Goal: Information Seeking & Learning: Learn about a topic

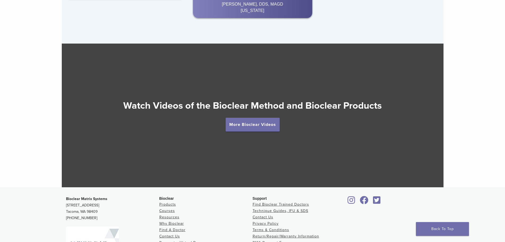
scroll to position [930, 0]
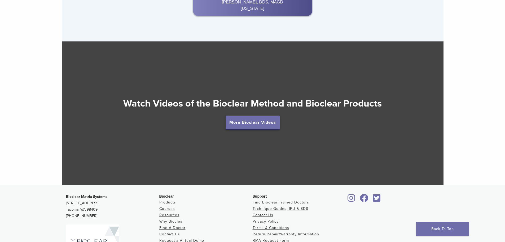
click at [251, 121] on link "More Bioclear Videos" at bounding box center [253, 122] width 54 height 14
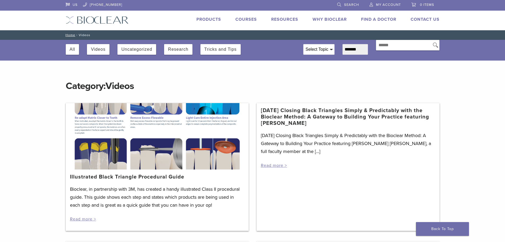
click at [169, 109] on div at bounding box center [157, 136] width 183 height 66
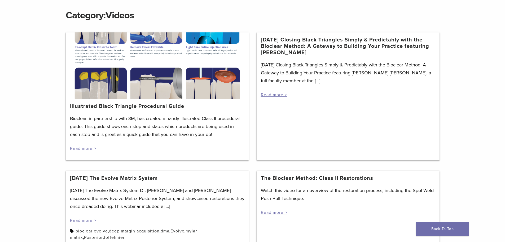
scroll to position [27, 0]
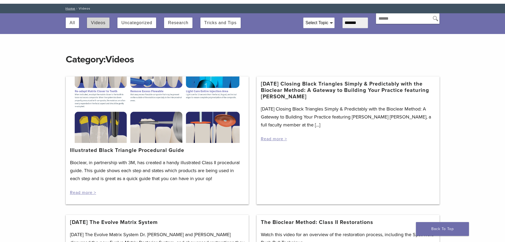
click at [96, 23] on button "Videos" at bounding box center [98, 23] width 15 height 11
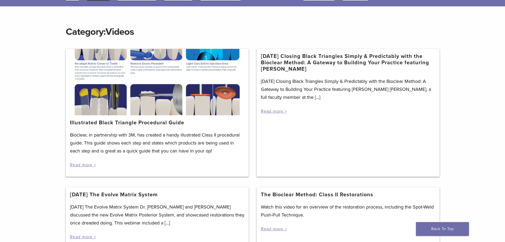
scroll to position [27, 0]
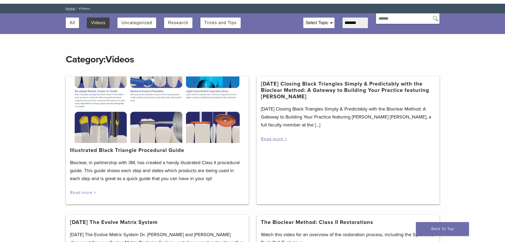
click at [90, 193] on link "Read more >" at bounding box center [83, 192] width 26 height 5
